Goal: Task Accomplishment & Management: Manage account settings

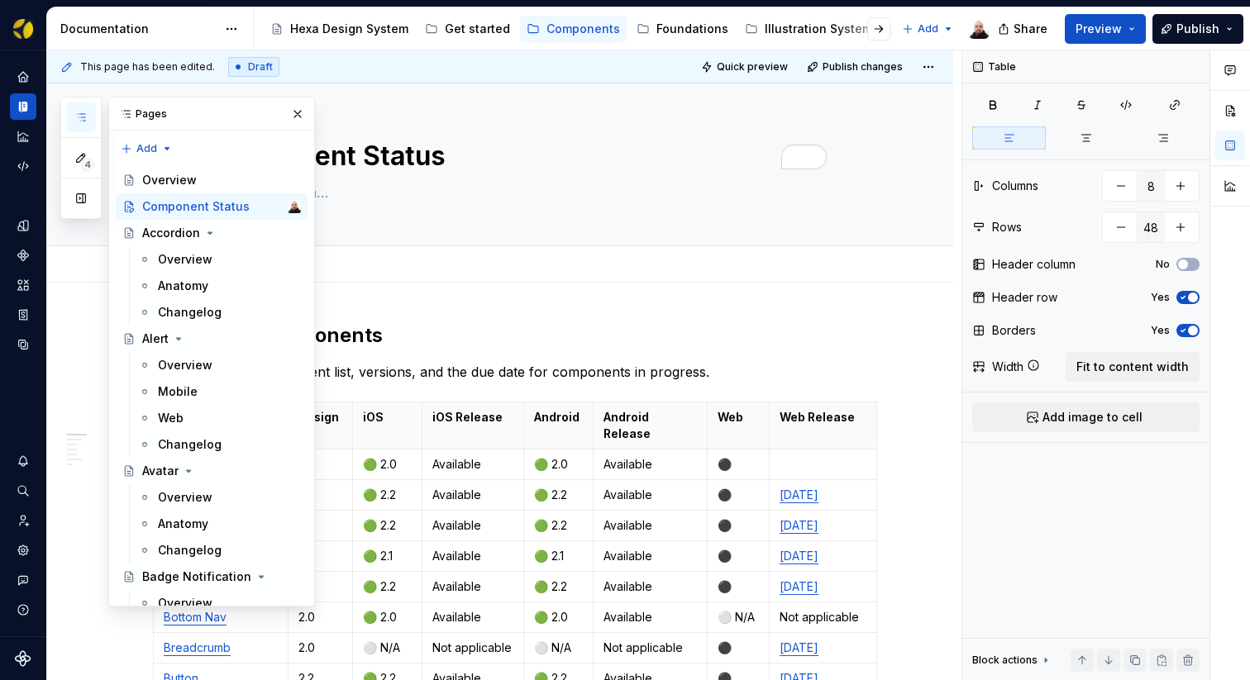
scroll to position [3685, 0]
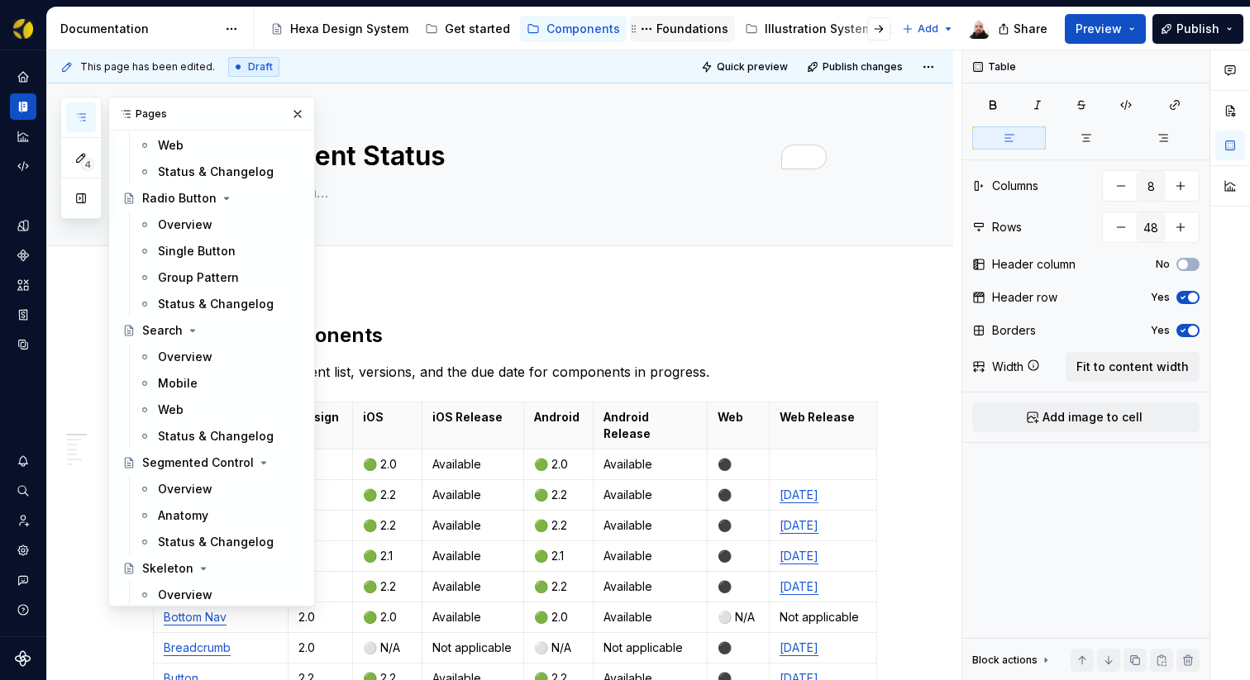
click at [693, 31] on div "Foundations" at bounding box center [692, 29] width 72 height 17
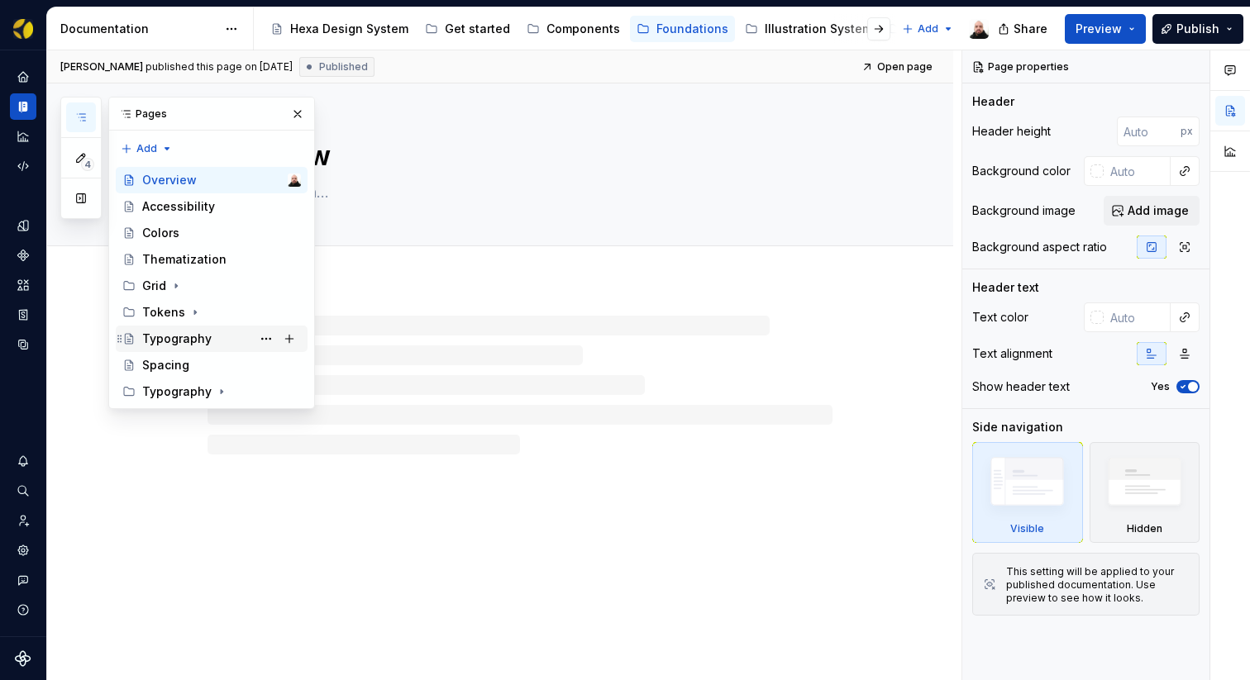
click at [202, 340] on div "Typography" at bounding box center [176, 339] width 69 height 17
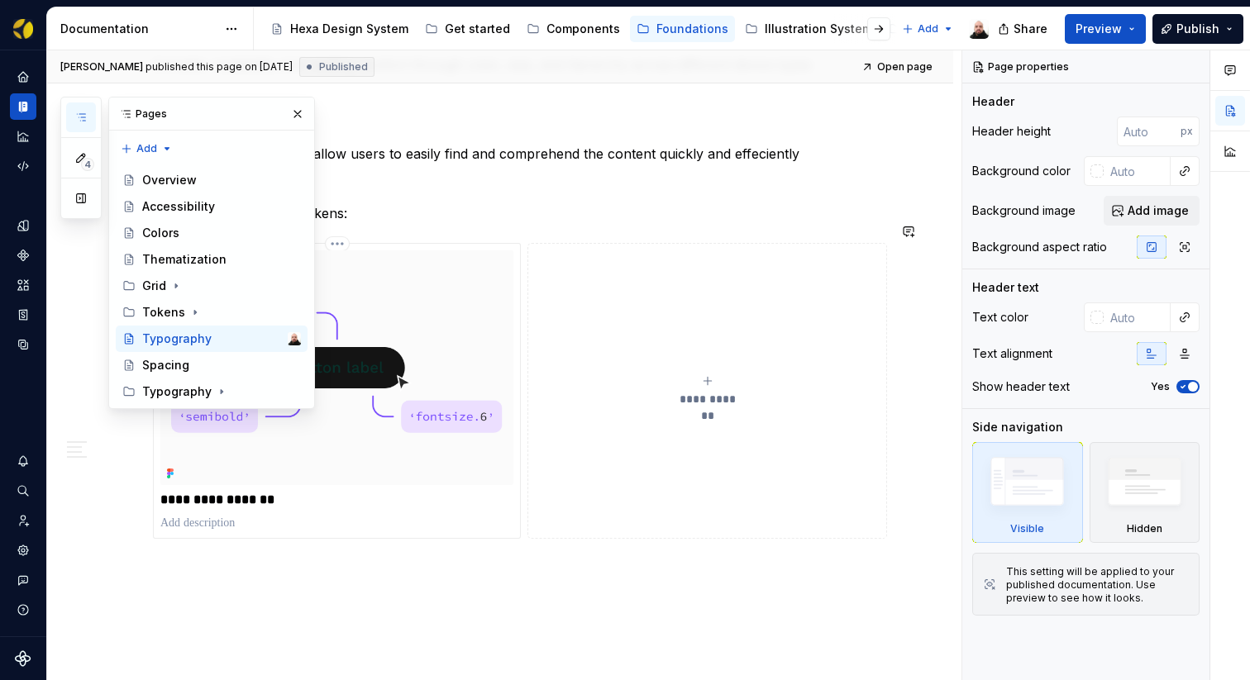
scroll to position [1422, 0]
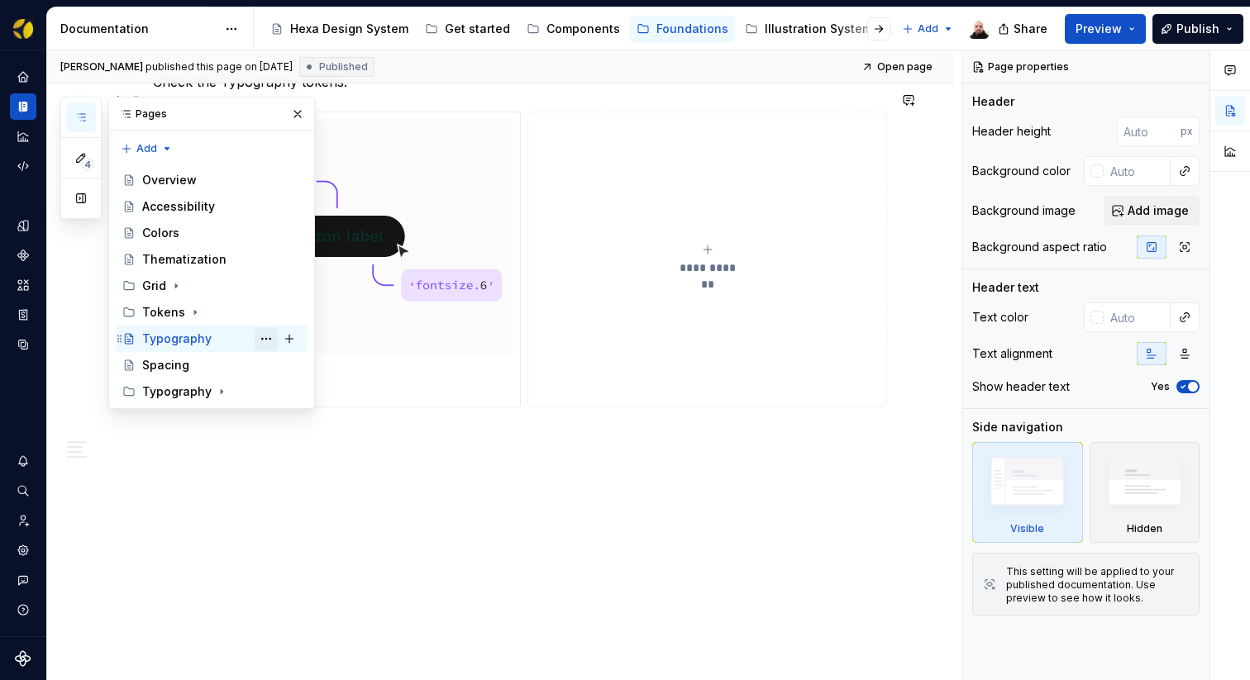
click at [269, 341] on button "Page tree" at bounding box center [266, 338] width 23 height 23
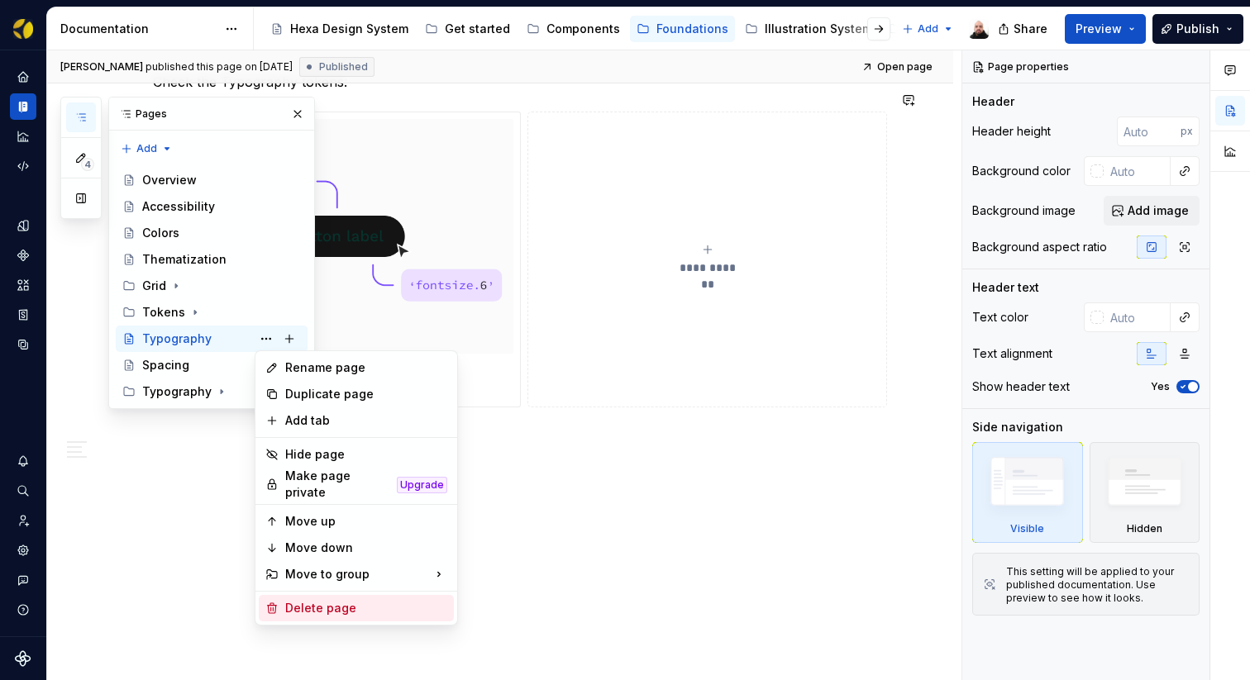
click at [326, 601] on div "Delete page" at bounding box center [366, 608] width 162 height 17
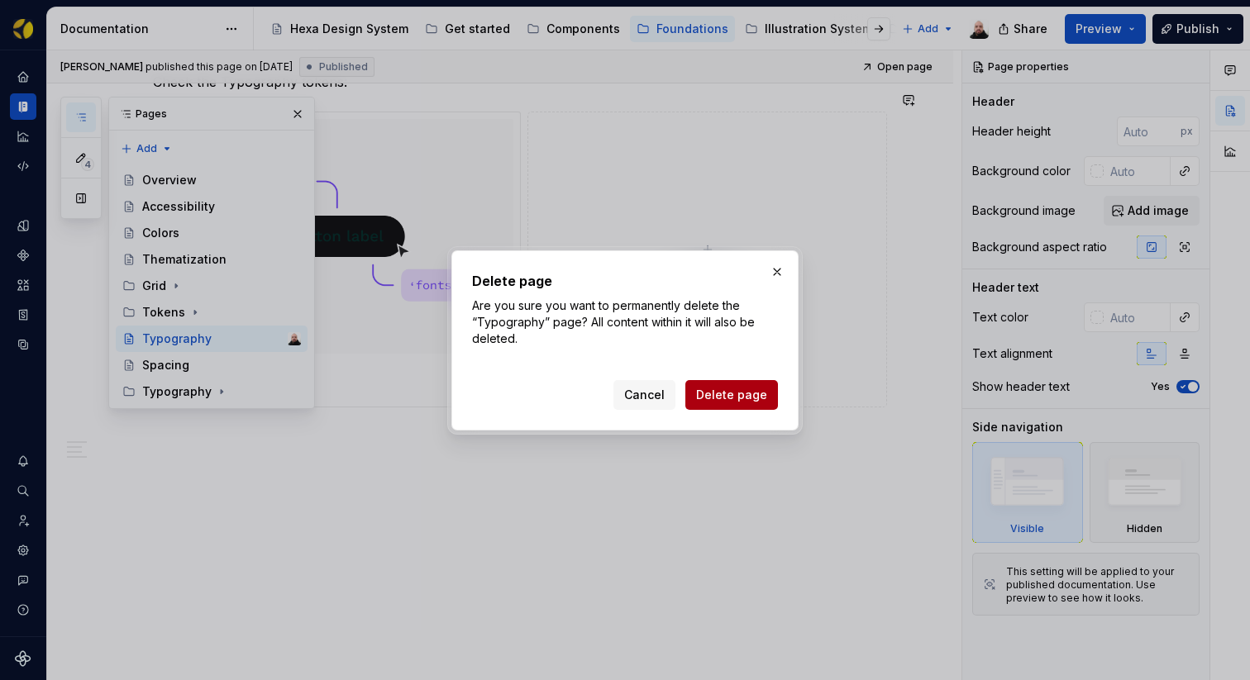
click at [755, 387] on span "Delete page" at bounding box center [731, 395] width 71 height 17
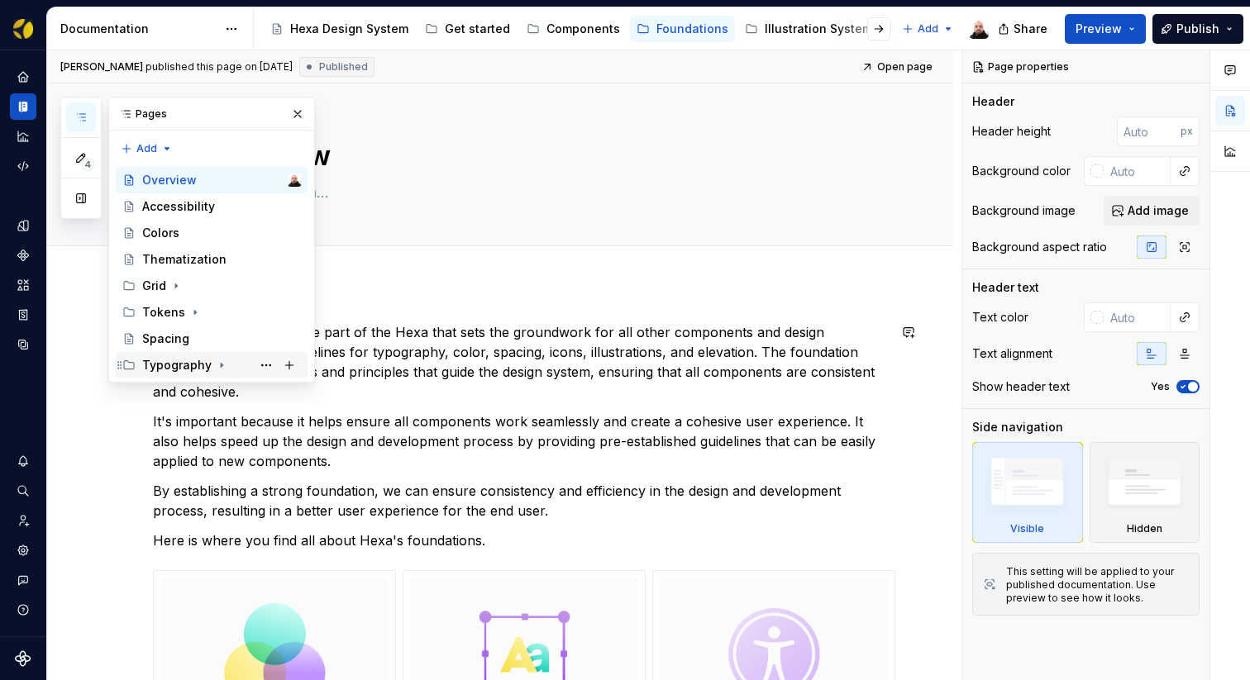
click at [216, 369] on icon "Page tree" at bounding box center [221, 365] width 13 height 13
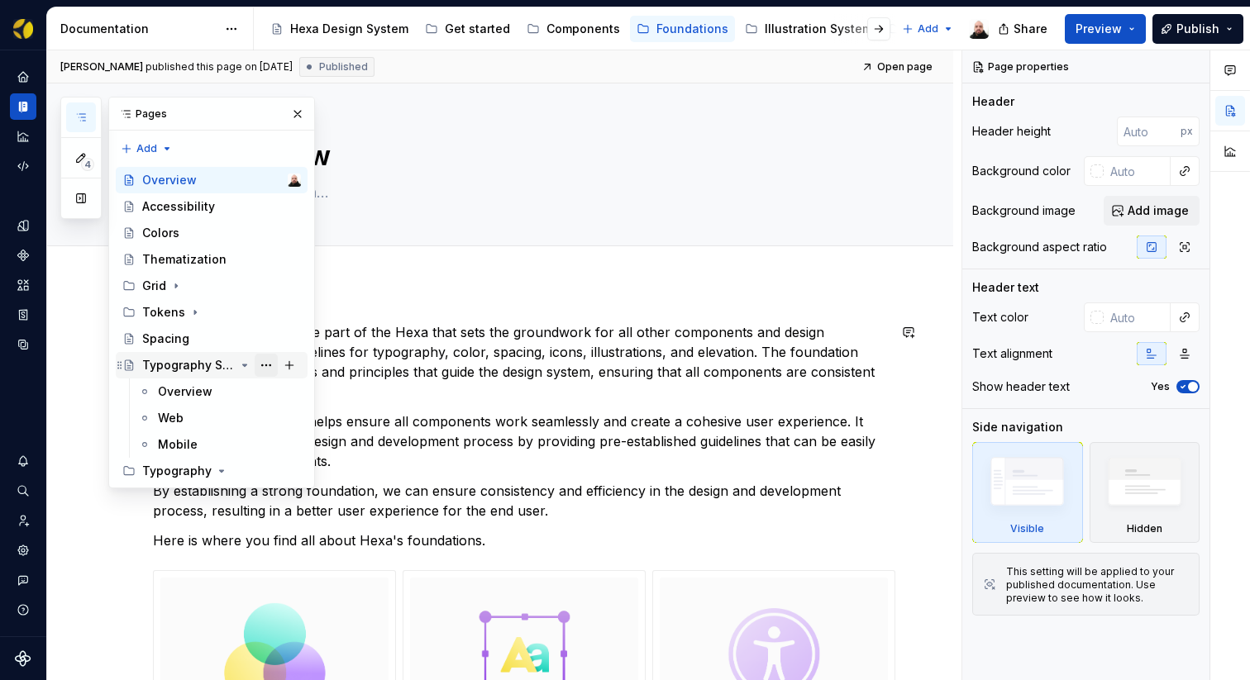
click at [268, 367] on button "Page tree" at bounding box center [266, 365] width 23 height 23
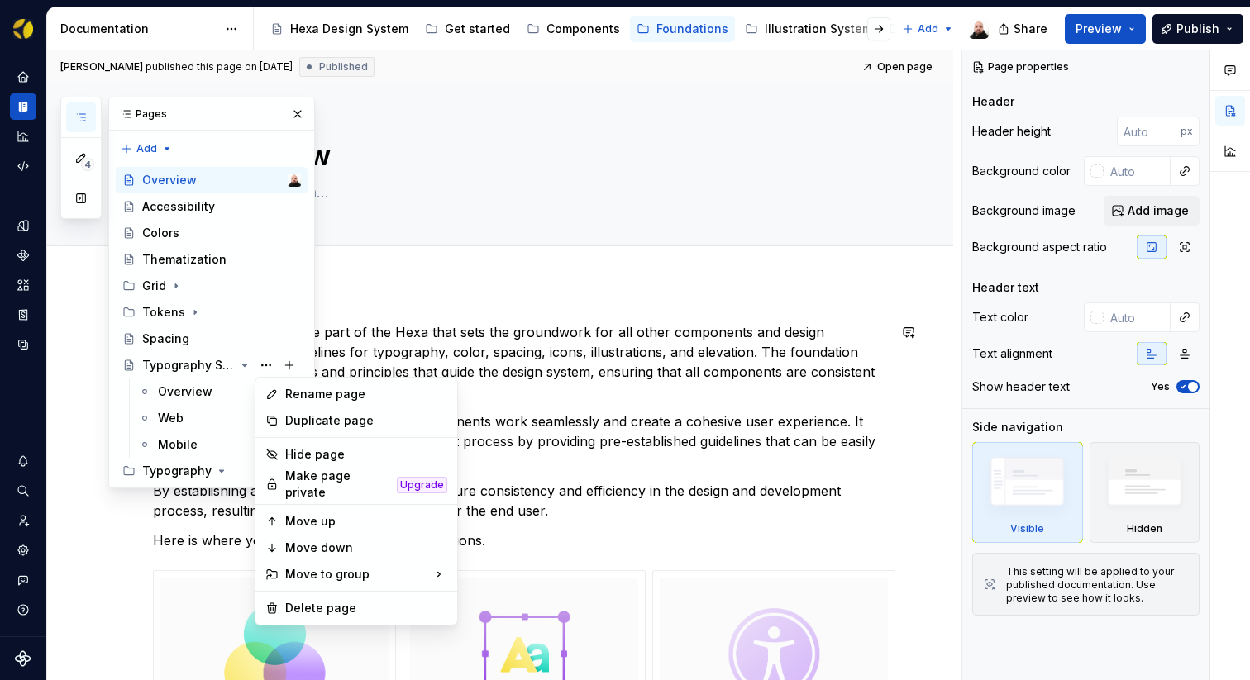
type textarea "*"
click at [336, 393] on div "Rename page" at bounding box center [366, 394] width 162 height 17
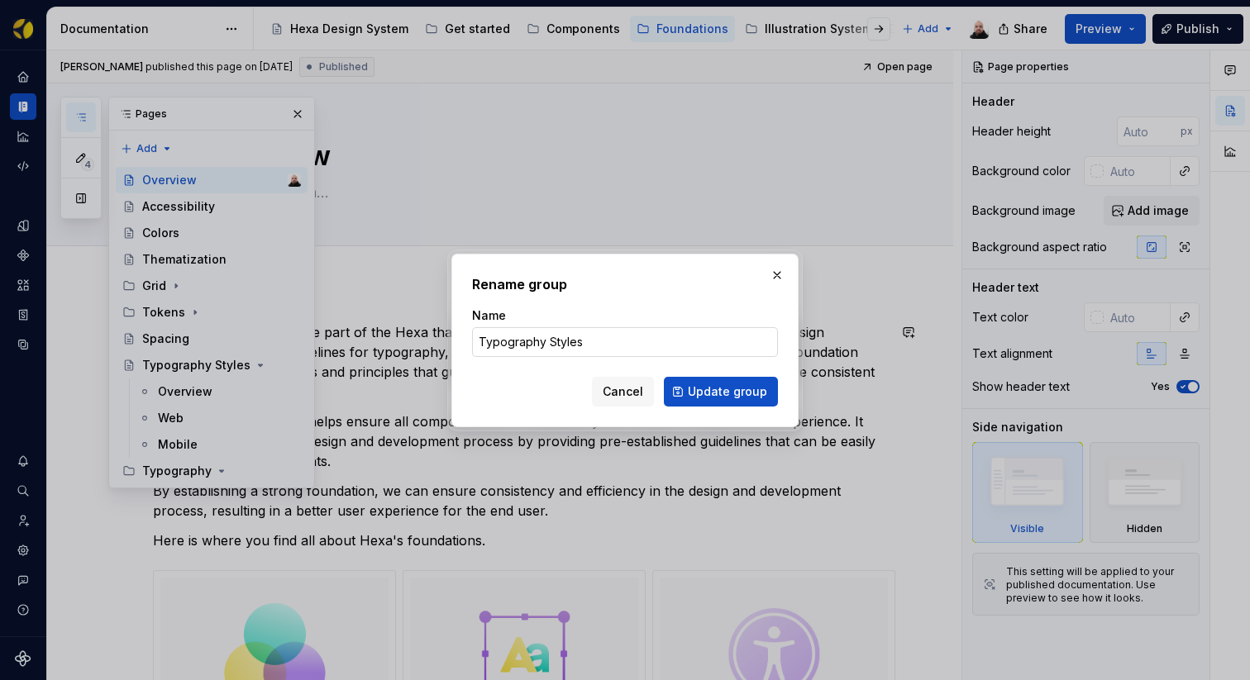
click at [575, 336] on input "Typography Styles" at bounding box center [625, 342] width 306 height 30
type input "Typography"
click at [695, 398] on span "Update group" at bounding box center [727, 392] width 79 height 17
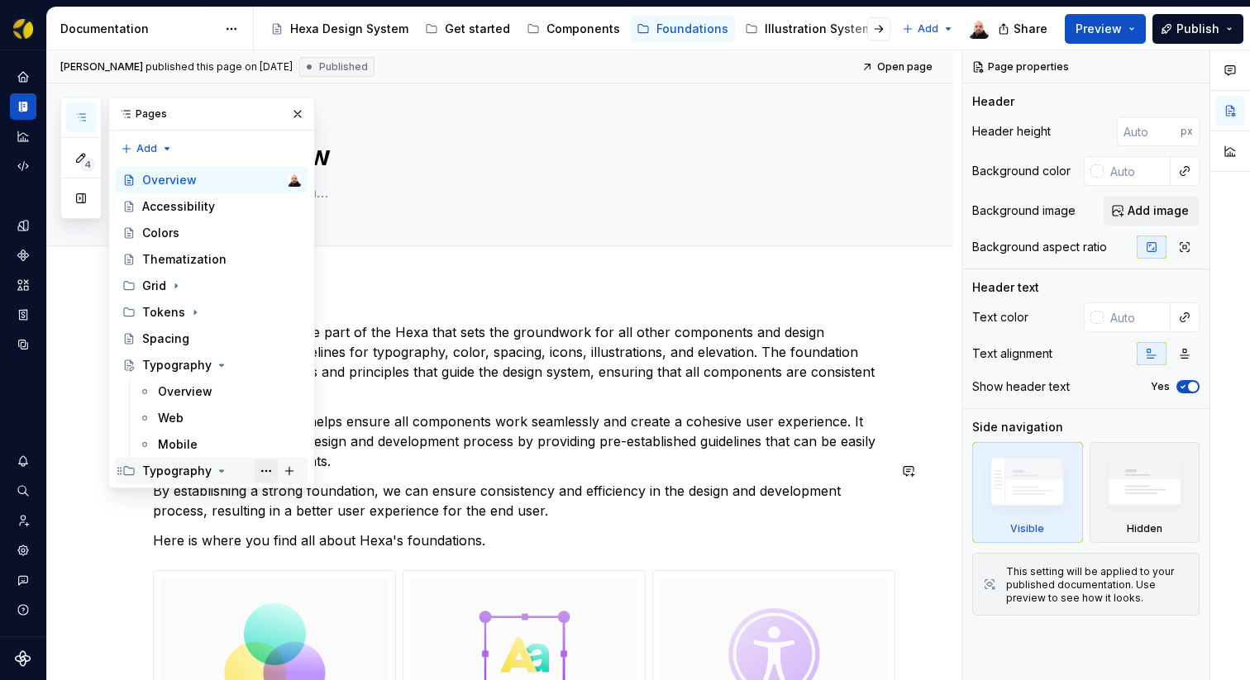
click at [262, 469] on button "Page tree" at bounding box center [266, 471] width 23 height 23
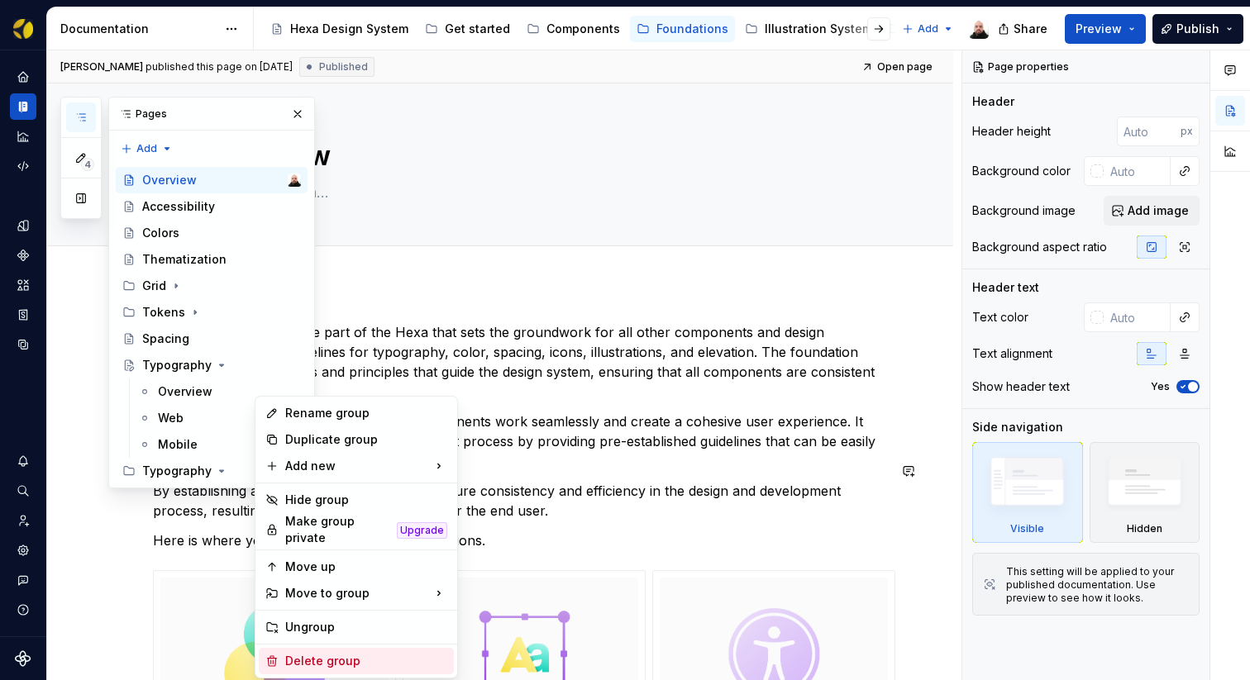
click at [331, 653] on div "Delete group" at bounding box center [366, 661] width 162 height 17
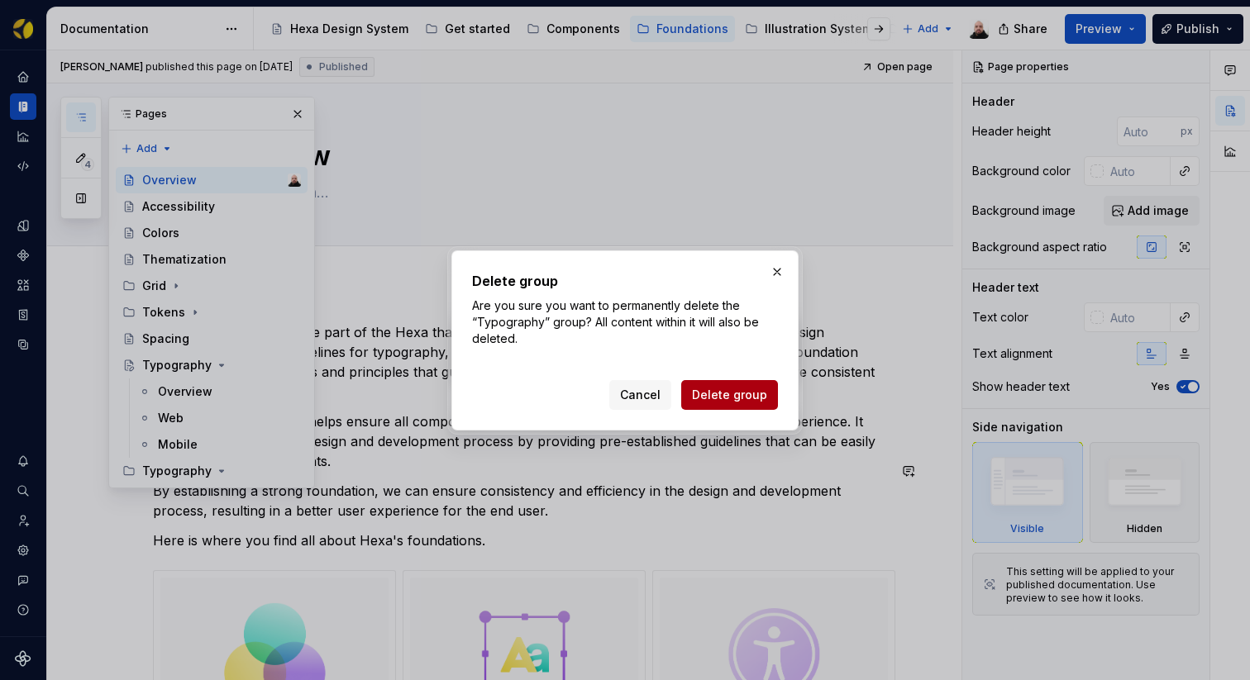
click at [727, 405] on button "Delete group" at bounding box center [729, 395] width 97 height 30
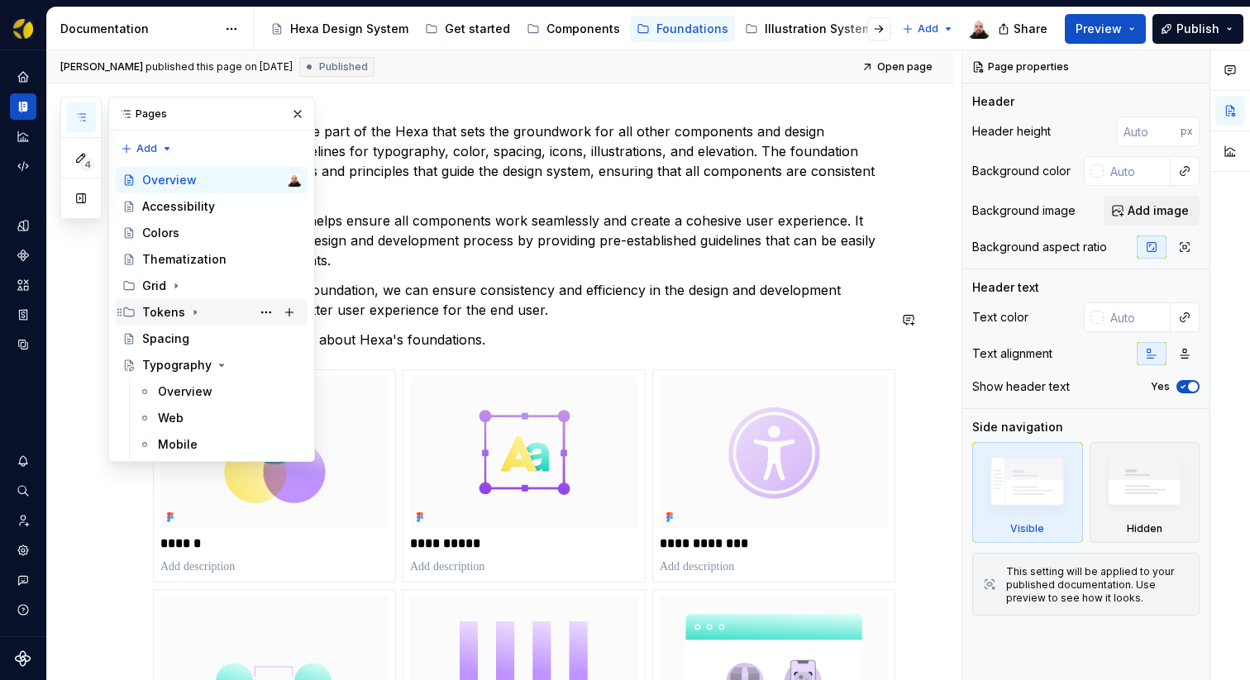
scroll to position [202, 0]
click at [220, 368] on icon "Page tree" at bounding box center [221, 365] width 13 height 13
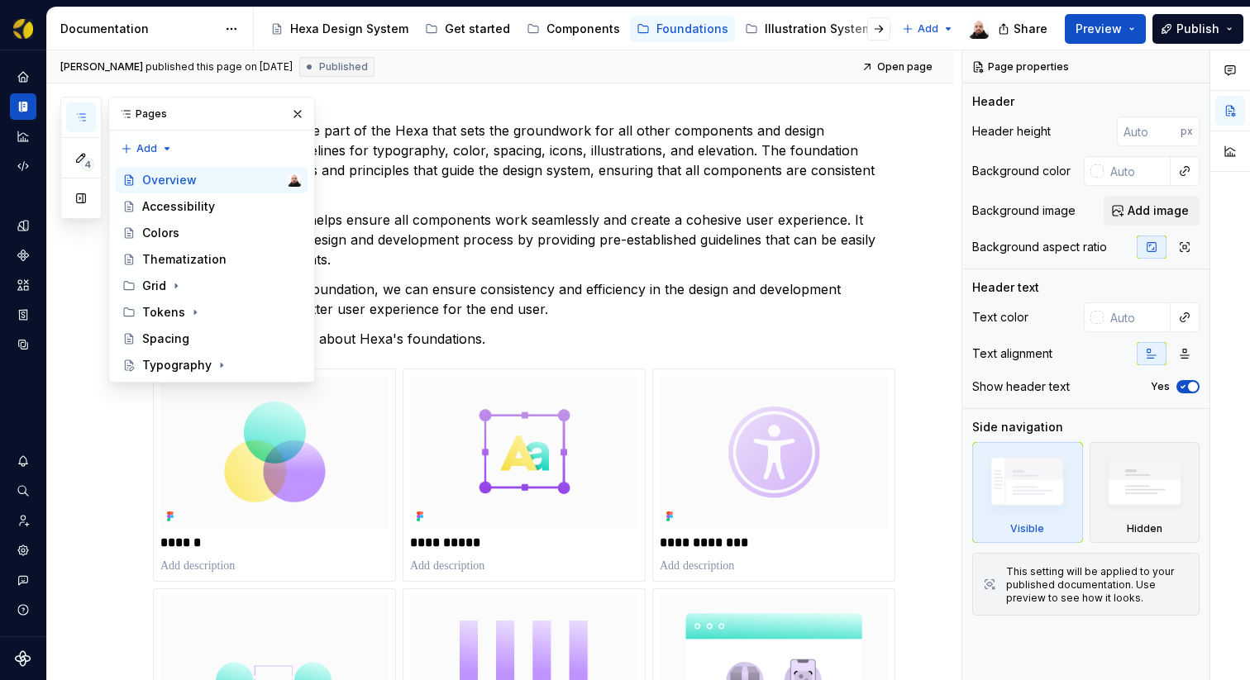
type textarea "*"
